Goal: Transaction & Acquisition: Purchase product/service

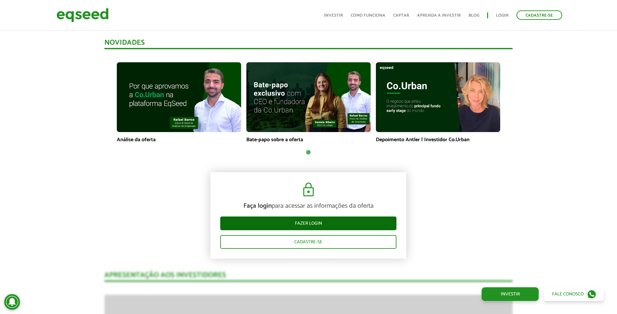
scroll to position [448, 0]
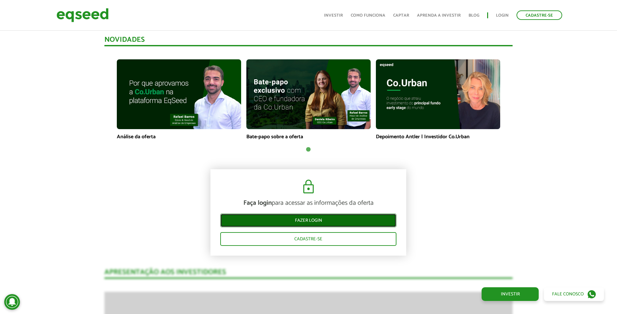
click at [293, 221] on link "Fazer login" at bounding box center [308, 221] width 176 height 14
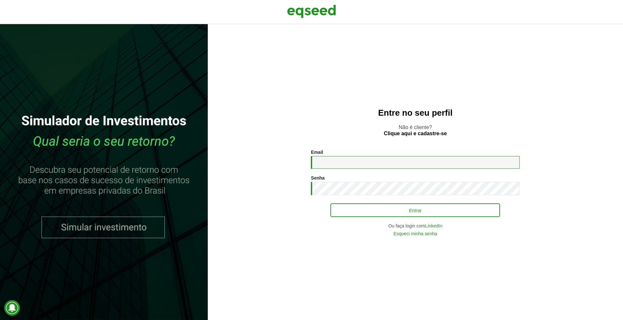
type input "**********"
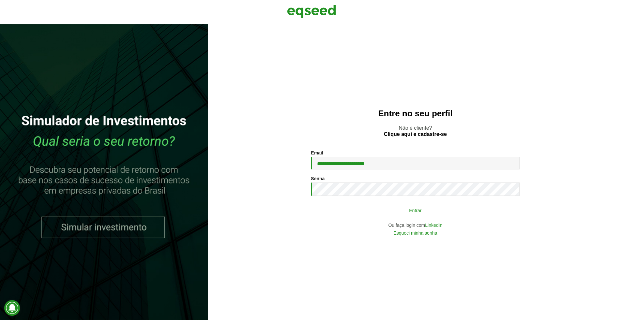
click at [350, 206] on button "Entrar" at bounding box center [415, 210] width 170 height 12
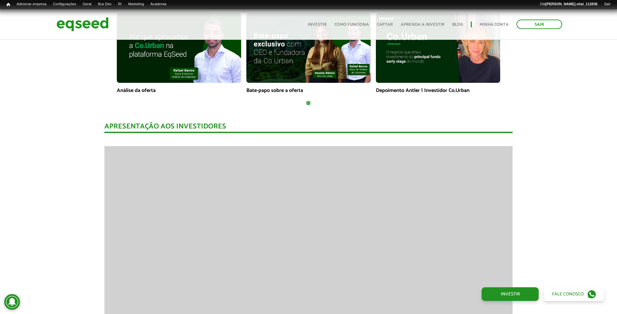
scroll to position [571, 0]
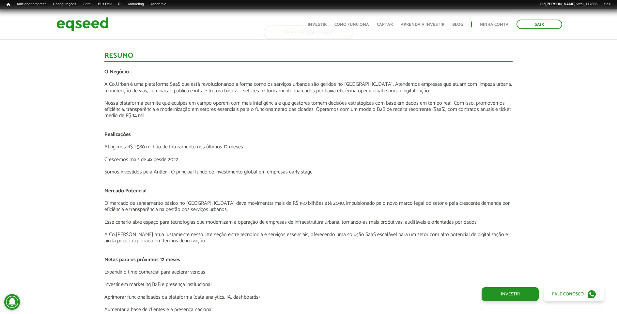
scroll to position [978, 0]
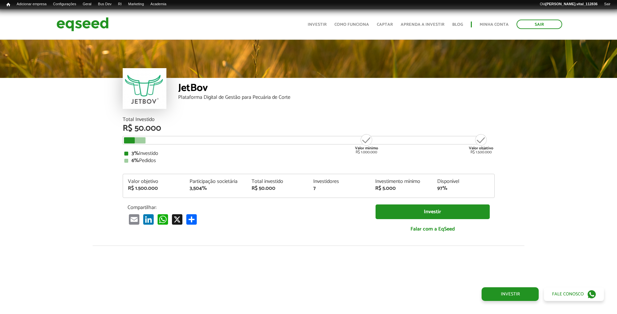
scroll to position [738, 0]
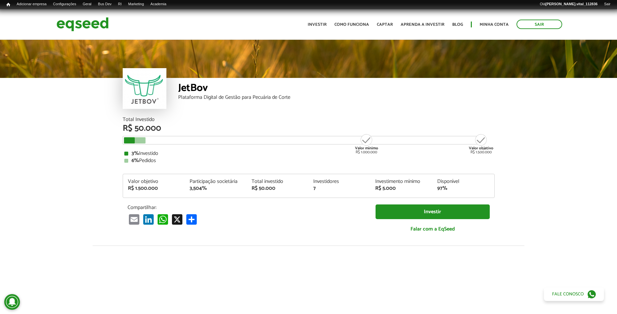
scroll to position [738, 0]
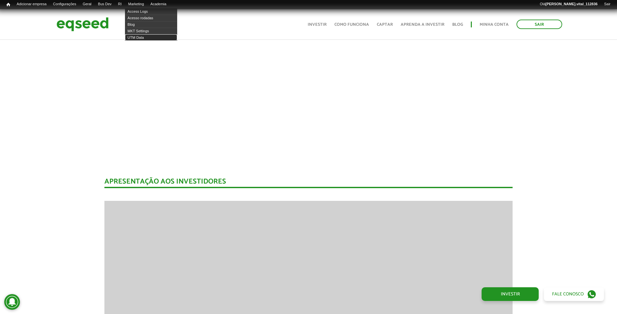
click at [146, 39] on link "UTM Data" at bounding box center [151, 37] width 52 height 7
